Goal: Entertainment & Leisure: Consume media (video, audio)

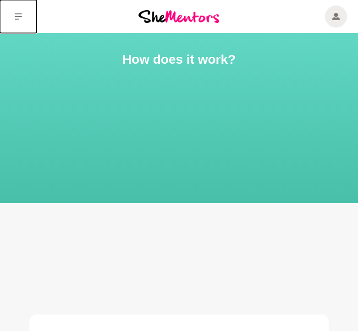
click at [19, 16] on icon at bounding box center [18, 16] width 7 height 6
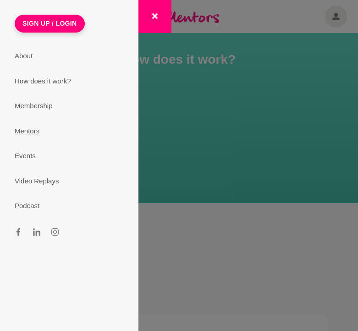
click at [29, 133] on link "Mentors" at bounding box center [69, 131] width 131 height 25
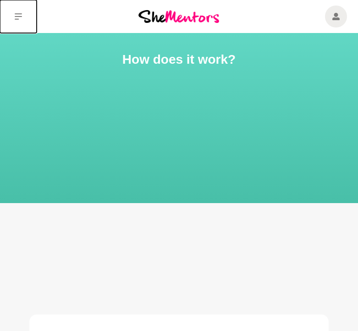
click at [21, 13] on icon at bounding box center [18, 16] width 7 height 6
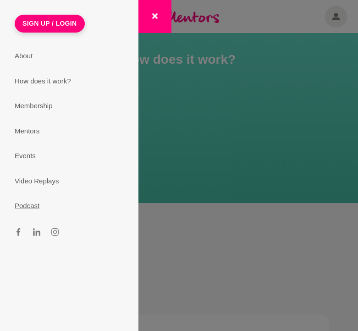
click at [24, 205] on link "Podcast" at bounding box center [69, 205] width 131 height 25
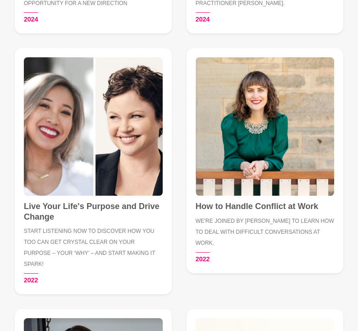
scroll to position [383, 0]
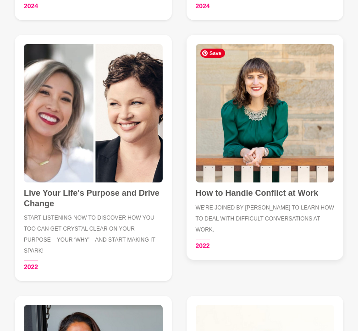
click at [244, 135] on img at bounding box center [264, 113] width 139 height 139
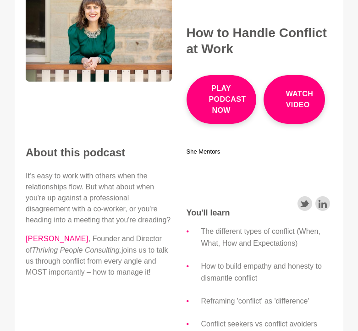
scroll to position [75, 0]
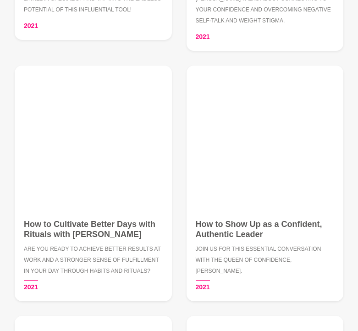
scroll to position [1118, 0]
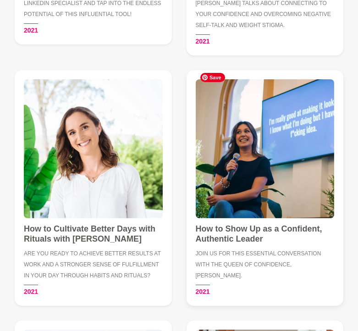
click at [240, 145] on img at bounding box center [264, 148] width 139 height 139
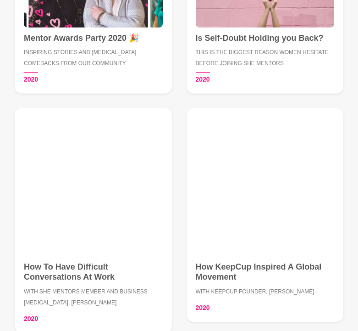
scroll to position [2915, 0]
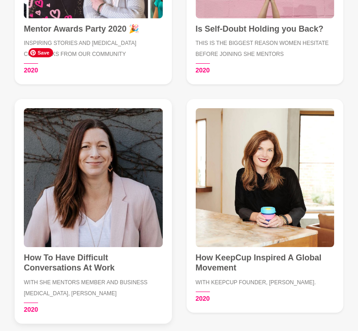
click at [87, 151] on img at bounding box center [93, 177] width 139 height 139
